Goal: Task Accomplishment & Management: Manage account settings

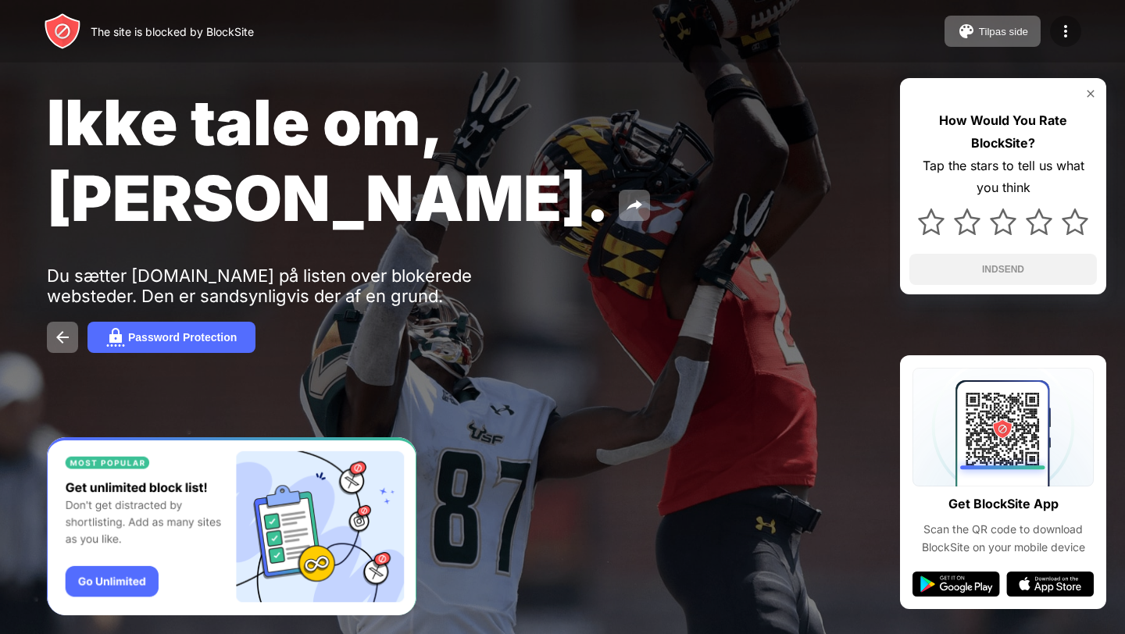
click at [1059, 38] on img at bounding box center [1065, 31] width 19 height 19
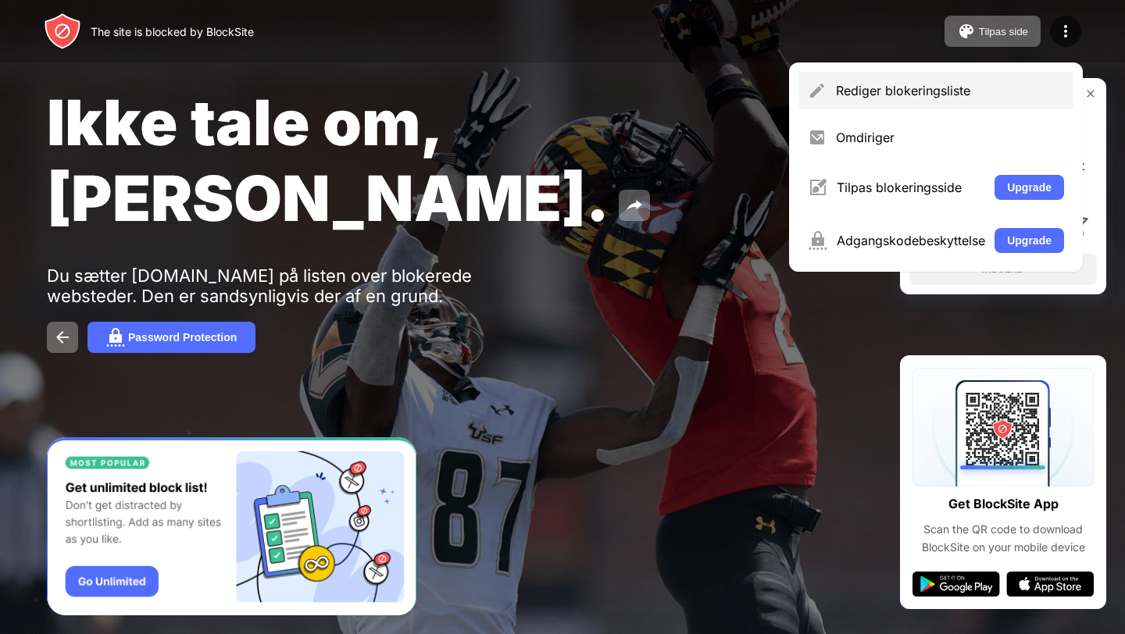
click at [896, 101] on div "Rediger blokeringsliste" at bounding box center [935, 90] width 275 height 37
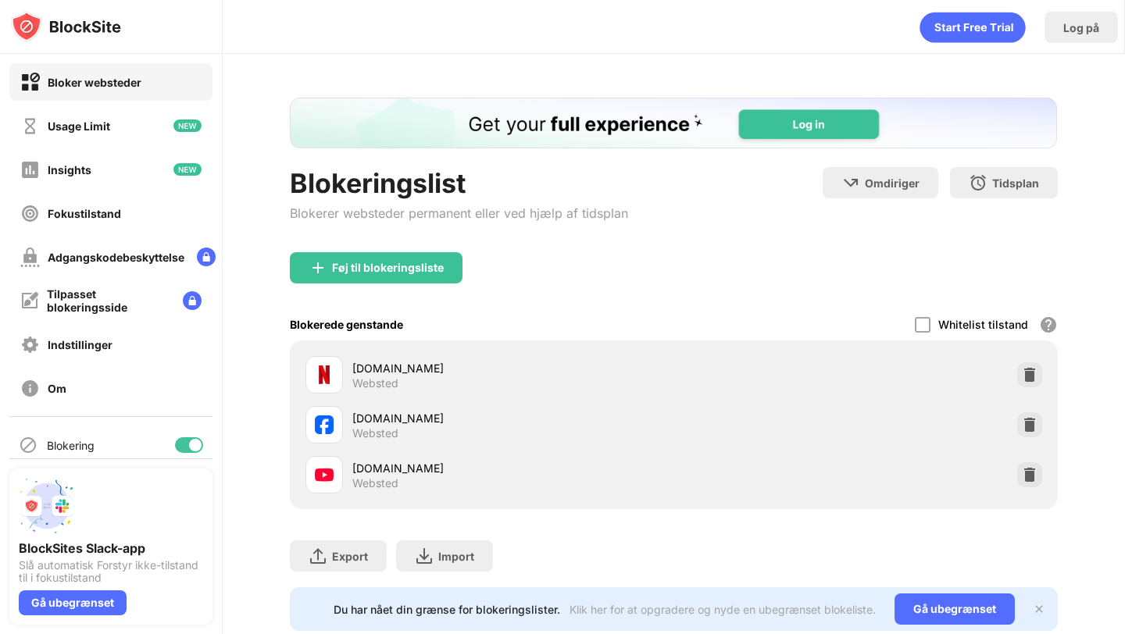
click at [1030, 471] on div "[DOMAIN_NAME] Websted" at bounding box center [673, 475] width 748 height 50
click at [1030, 483] on img at bounding box center [1030, 475] width 16 height 16
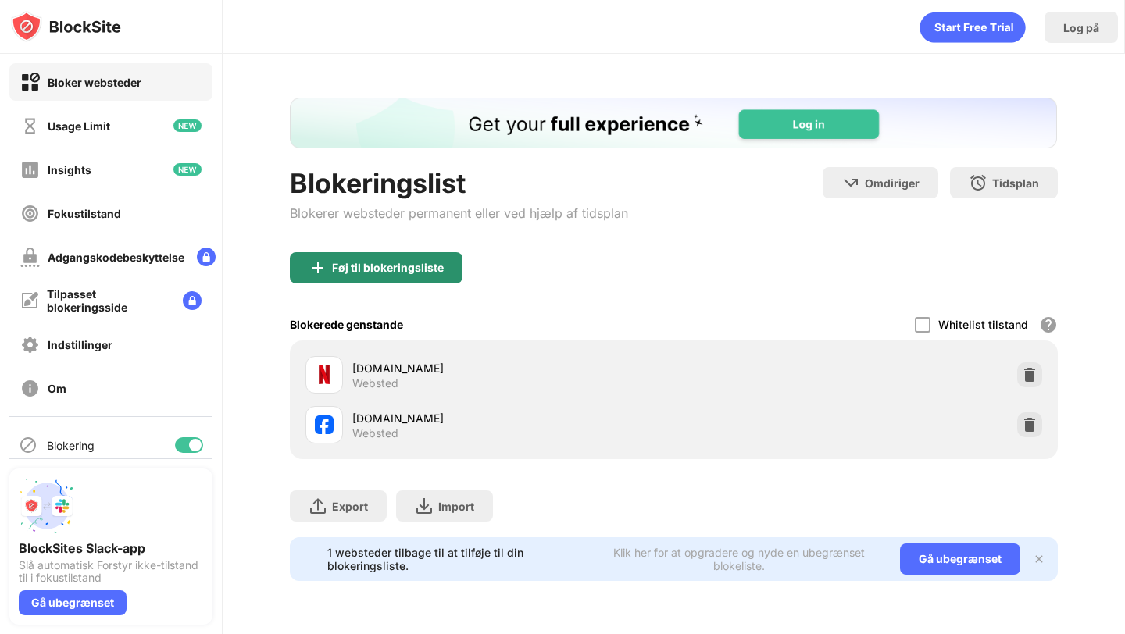
click at [329, 284] on div "Føj til blokeringsliste" at bounding box center [376, 267] width 173 height 31
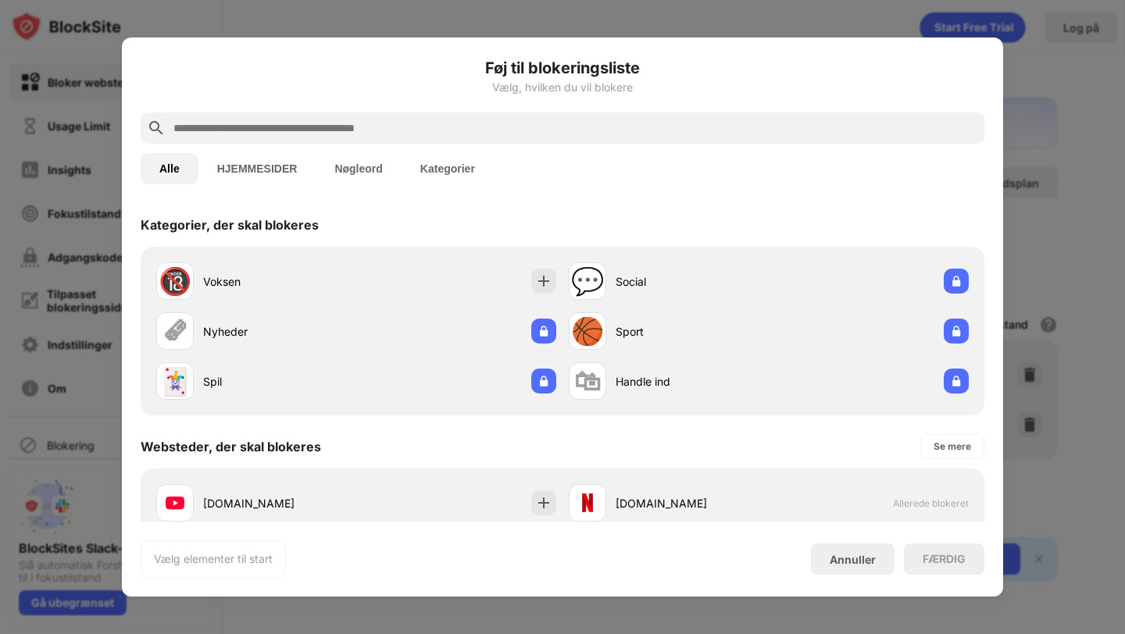
click at [234, 130] on input "text" at bounding box center [575, 128] width 806 height 19
click at [254, 167] on button "HJEMMESIDER" at bounding box center [257, 168] width 118 height 31
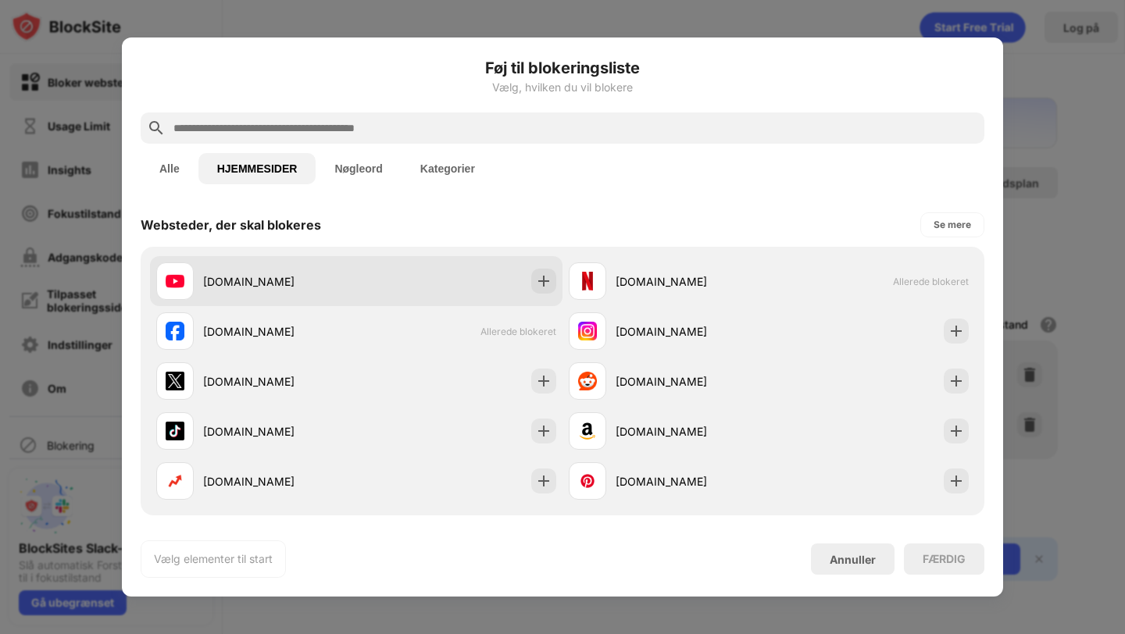
click at [254, 279] on div "[DOMAIN_NAME]" at bounding box center [279, 281] width 153 height 16
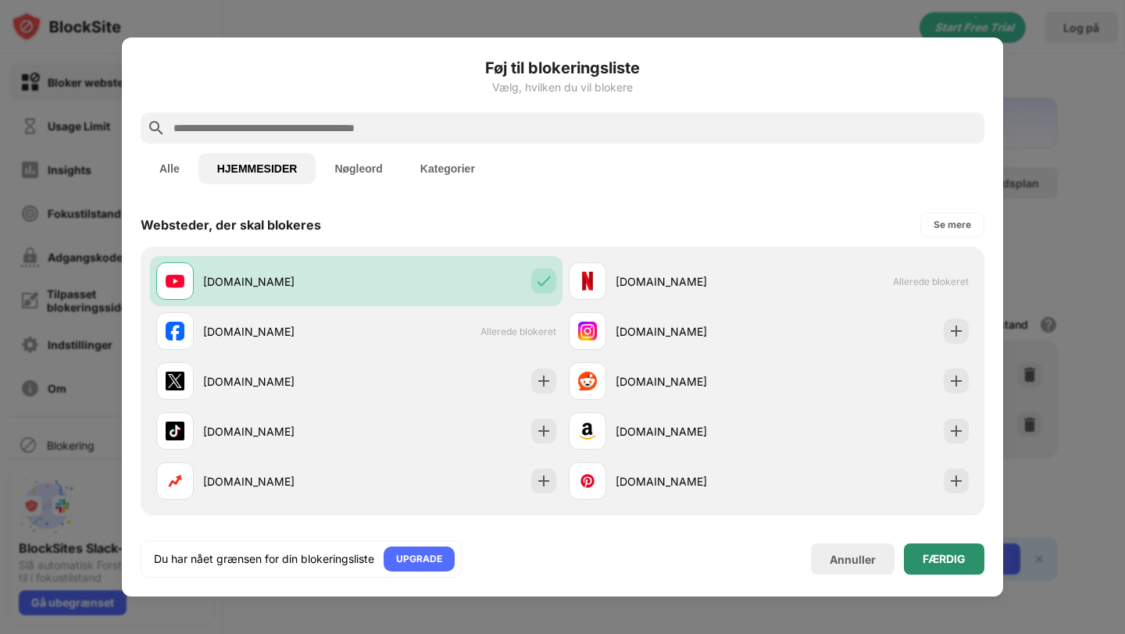
click at [953, 559] on div "FÆRDIG" at bounding box center [943, 559] width 43 height 12
